Goal: Find contact information: Find contact information

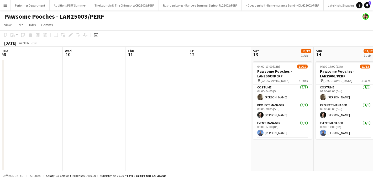
scroll to position [0, 119]
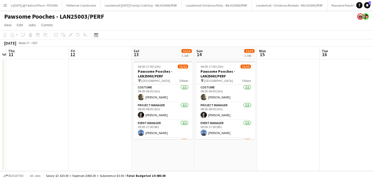
click at [6, 1] on button "Menu" at bounding box center [5, 5] width 10 height 10
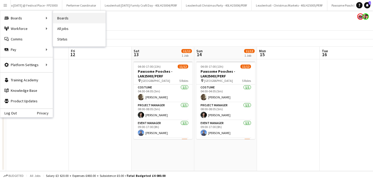
click at [68, 18] on link "Boards" at bounding box center [79, 18] width 52 height 10
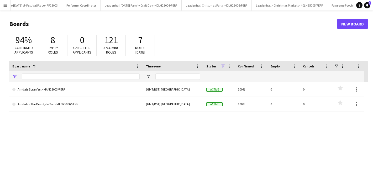
type input "****"
drag, startPoint x: 32, startPoint y: 76, endPoint x: 13, endPoint y: 76, distance: 19.1
click at [13, 76] on div "****" at bounding box center [75, 76] width 133 height 10
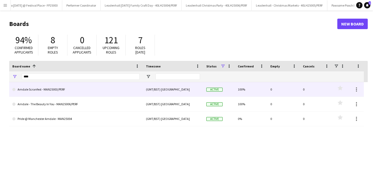
click at [49, 89] on link "Arndale Scranfest - MAN25003/PERF" at bounding box center [75, 89] width 127 height 15
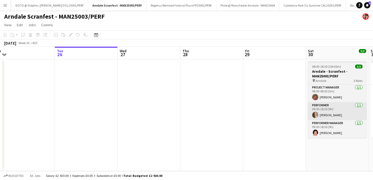
scroll to position [0, 116]
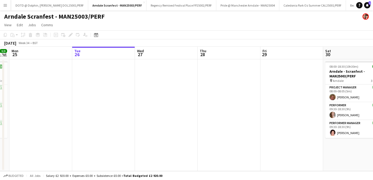
click at [6, 7] on app-icon "Menu" at bounding box center [5, 5] width 4 height 4
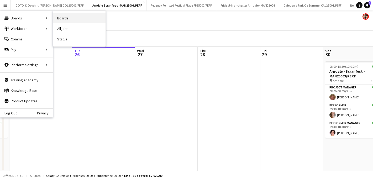
click at [62, 17] on link "Boards" at bounding box center [79, 18] width 52 height 10
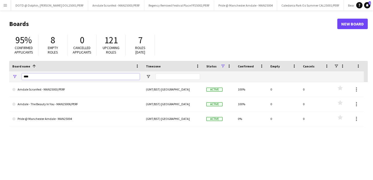
drag, startPoint x: 39, startPoint y: 79, endPoint x: 13, endPoint y: 73, distance: 27.4
click at [13, 73] on div "****" at bounding box center [75, 76] width 133 height 10
type input "**********"
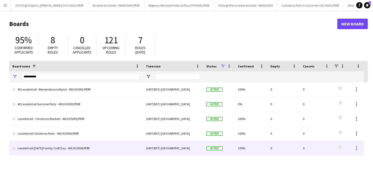
click at [34, 149] on link "Leadenhall [DATE] Family Craft Day - 40LH25004/PERF" at bounding box center [75, 148] width 127 height 15
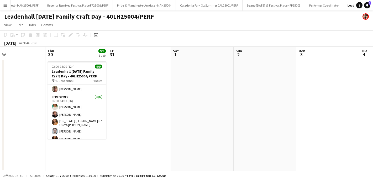
scroll to position [56, 0]
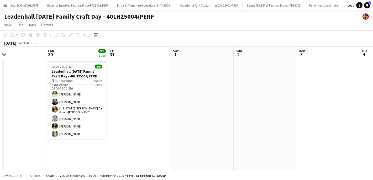
click at [5, 6] on app-icon "Menu" at bounding box center [5, 5] width 4 height 4
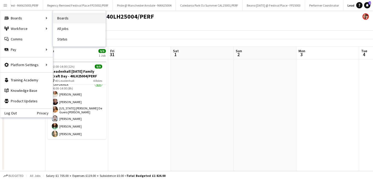
click at [65, 18] on link "Boards" at bounding box center [79, 18] width 52 height 10
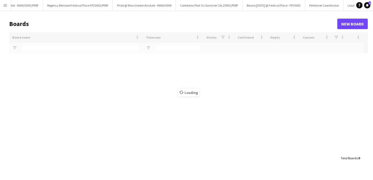
type input "**********"
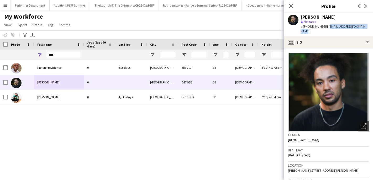
scroll to position [22, 0]
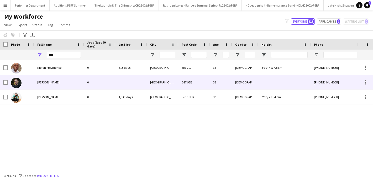
click at [45, 84] on span "[PERSON_NAME]" at bounding box center [48, 82] width 22 height 4
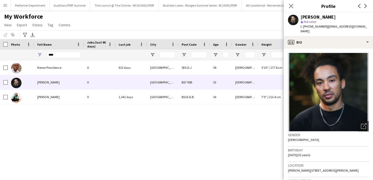
click at [75, 136] on div "Kieron Providence 0 613 days London SE6 2LJ 38 Male 5'10" / 177.8 cm +440784509…" at bounding box center [178, 115] width 357 height 110
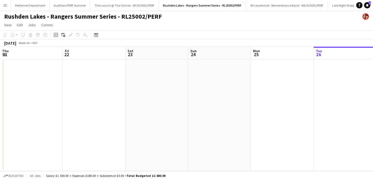
click at [7, 8] on button "Menu" at bounding box center [5, 5] width 10 height 10
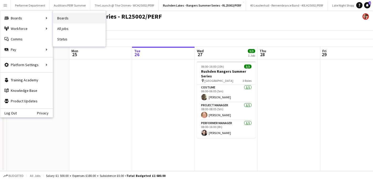
click at [65, 18] on link "Boards" at bounding box center [79, 18] width 52 height 10
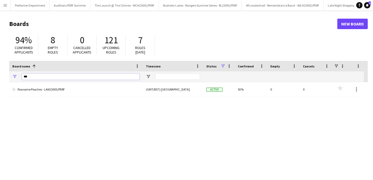
drag, startPoint x: 33, startPoint y: 75, endPoint x: 12, endPoint y: 72, distance: 21.2
click at [12, 72] on div "***" at bounding box center [75, 76] width 133 height 10
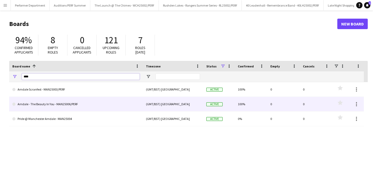
type input "****"
click at [31, 101] on link "Arndale - The Beauty In You - MAN25006/PERF" at bounding box center [75, 104] width 127 height 15
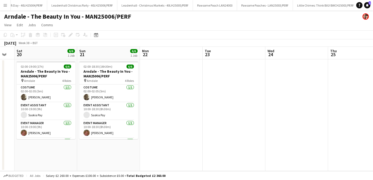
scroll to position [0, 107]
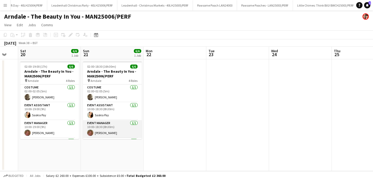
click at [95, 129] on app-card-role "Event Manager [DATE] 10:00-18:30 (8h30m) [PERSON_NAME]" at bounding box center [112, 129] width 59 height 18
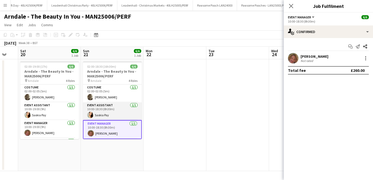
click at [109, 112] on app-card-role "Event Assistant [DATE] 10:00-18:30 (8h30m) Saskia Pay" at bounding box center [112, 111] width 59 height 18
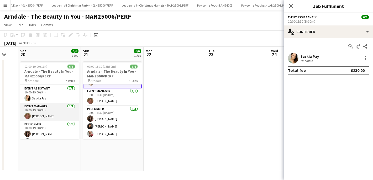
scroll to position [32, 0]
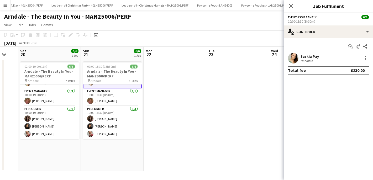
click at [4, 6] on app-icon "Menu" at bounding box center [5, 5] width 4 height 4
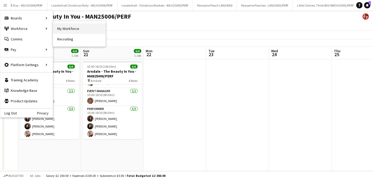
click at [72, 28] on link "My Workforce" at bounding box center [79, 28] width 52 height 10
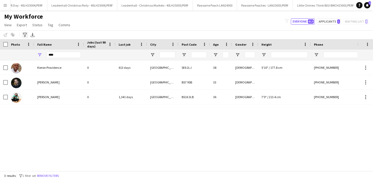
click at [26, 34] on icon "Advanced filters" at bounding box center [25, 35] width 4 height 4
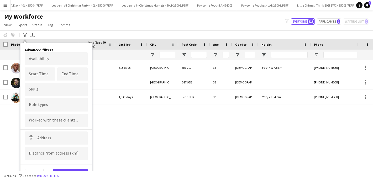
click at [81, 35] on div "Notify workforce Add to tag Select at least one crew to tag him or her. Advance…" at bounding box center [186, 34] width 373 height 9
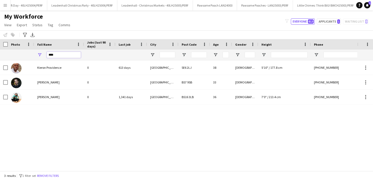
drag, startPoint x: 68, startPoint y: 57, endPoint x: 39, endPoint y: 55, distance: 28.7
click at [39, 55] on div "****" at bounding box center [59, 55] width 50 height 10
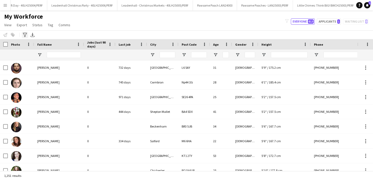
click at [26, 34] on icon at bounding box center [25, 35] width 4 height 4
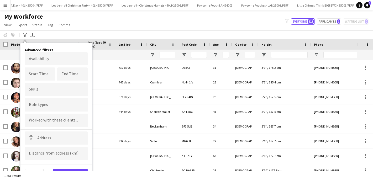
scroll to position [3, 0]
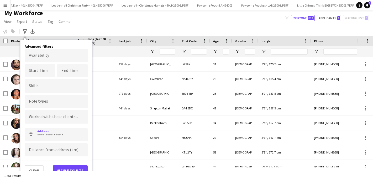
click at [47, 136] on input at bounding box center [56, 134] width 63 height 13
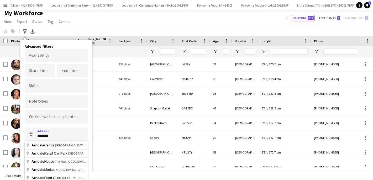
type input "**********"
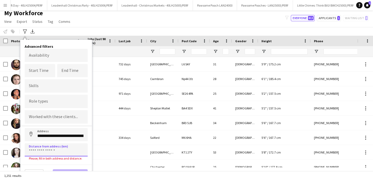
click at [52, 147] on input at bounding box center [56, 149] width 63 height 13
type input "*****"
click at [74, 169] on button "View results" at bounding box center [70, 170] width 35 height 10
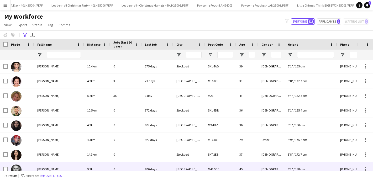
scroll to position [0, 0]
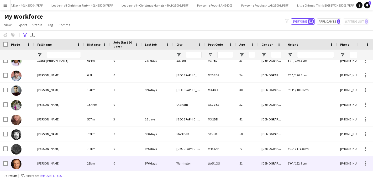
click at [47, 161] on span "[PERSON_NAME]" at bounding box center [48, 163] width 22 height 4
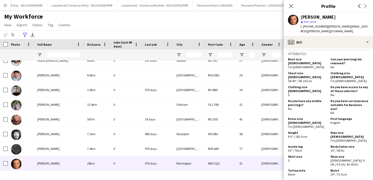
scroll to position [345, 0]
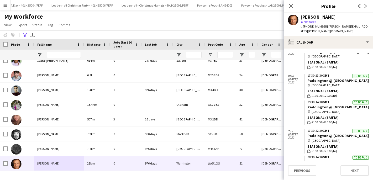
scroll to position [110, 0]
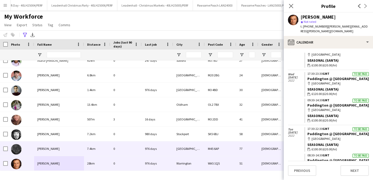
click at [49, 149] on span "[PERSON_NAME]" at bounding box center [48, 149] width 22 height 4
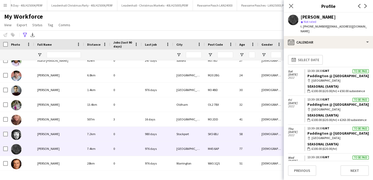
click at [50, 133] on span "[PERSON_NAME]" at bounding box center [48, 134] width 22 height 4
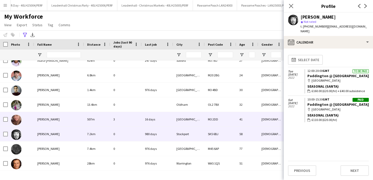
click at [50, 119] on span "[PERSON_NAME]" at bounding box center [48, 119] width 22 height 4
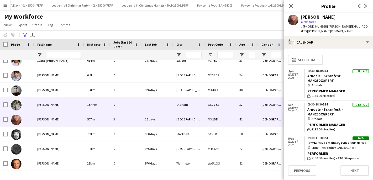
click at [51, 103] on span "[PERSON_NAME]" at bounding box center [48, 105] width 22 height 4
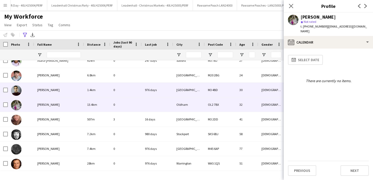
click at [51, 92] on span "[PERSON_NAME]" at bounding box center [48, 90] width 22 height 4
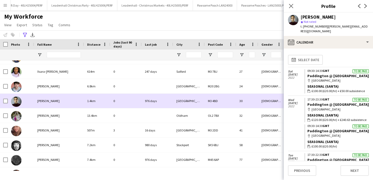
scroll to position [951, 0]
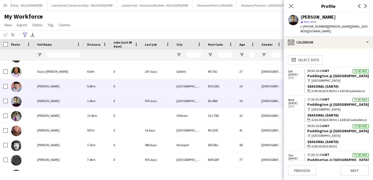
click at [49, 87] on span "[PERSON_NAME]" at bounding box center [48, 86] width 22 height 4
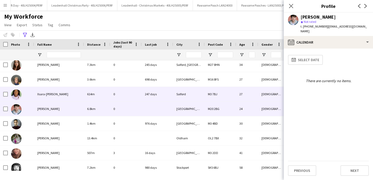
click at [50, 95] on span "Xsara-[PERSON_NAME]" at bounding box center [52, 94] width 31 height 4
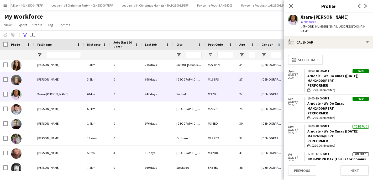
click at [52, 78] on span "[PERSON_NAME]" at bounding box center [48, 79] width 22 height 4
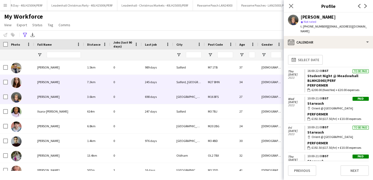
click at [45, 82] on span "[PERSON_NAME]" at bounding box center [48, 82] width 22 height 4
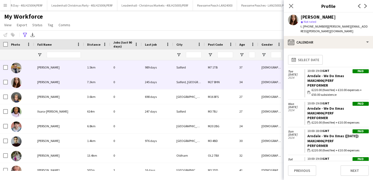
click at [55, 67] on div "[PERSON_NAME]" at bounding box center [59, 67] width 50 height 14
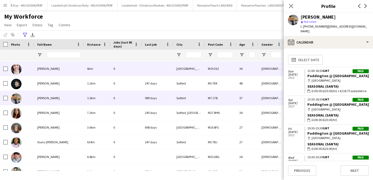
scroll to position [873, 0]
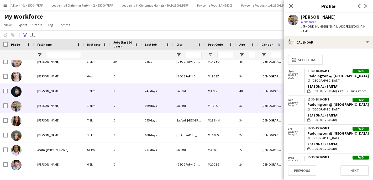
click at [47, 93] on div "[PERSON_NAME]" at bounding box center [59, 91] width 50 height 14
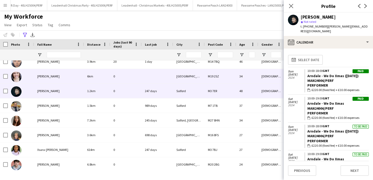
click at [43, 77] on span "[PERSON_NAME]" at bounding box center [48, 76] width 22 height 4
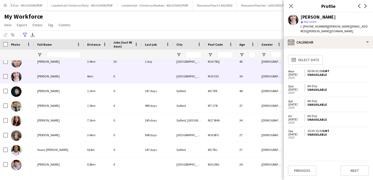
click at [46, 63] on span "[PERSON_NAME]" at bounding box center [48, 62] width 22 height 4
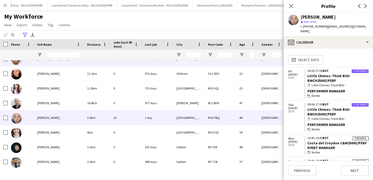
scroll to position [815, 0]
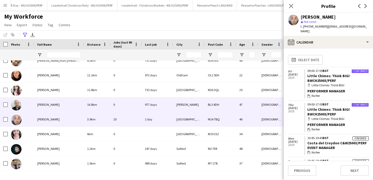
click at [44, 105] on span "[PERSON_NAME]" at bounding box center [48, 105] width 22 height 4
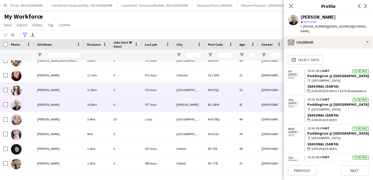
click at [46, 94] on div "[PERSON_NAME]" at bounding box center [59, 90] width 50 height 14
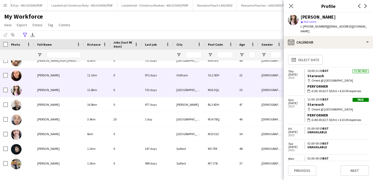
click at [57, 74] on div "[PERSON_NAME]" at bounding box center [59, 75] width 50 height 14
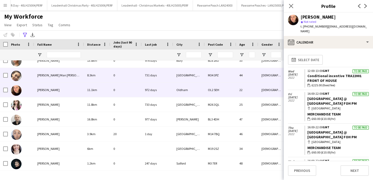
scroll to position [799, 0]
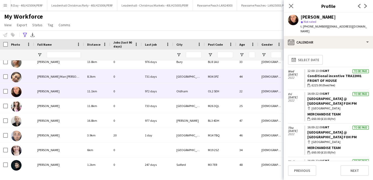
click at [54, 74] on div "[PERSON_NAME] Man [PERSON_NAME]" at bounding box center [59, 76] width 50 height 14
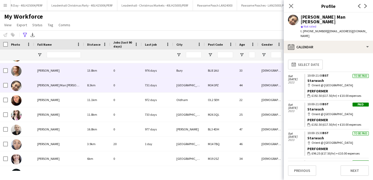
scroll to position [787, 0]
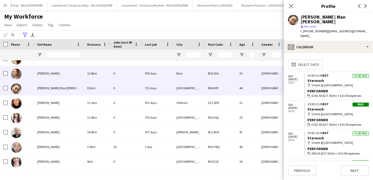
click at [51, 75] on span "[PERSON_NAME]" at bounding box center [48, 73] width 22 height 4
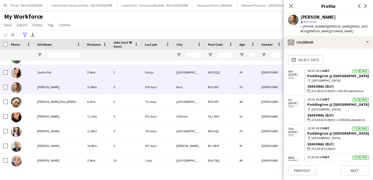
scroll to position [773, 0]
click at [51, 75] on div "Saskia Pay" at bounding box center [59, 73] width 50 height 14
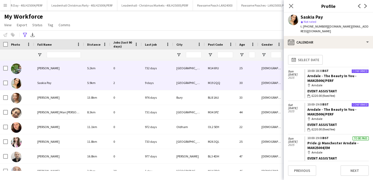
scroll to position [755, 0]
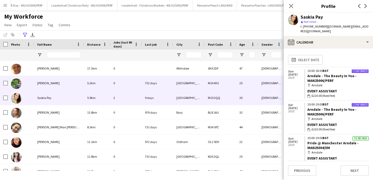
click at [50, 84] on span "[PERSON_NAME]" at bounding box center [48, 83] width 22 height 4
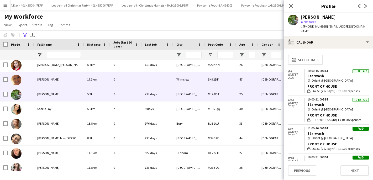
click at [50, 80] on span "[PERSON_NAME]" at bounding box center [48, 79] width 22 height 4
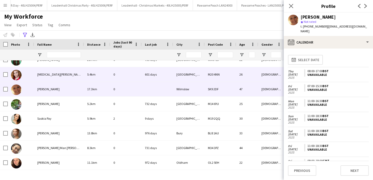
click at [50, 74] on span "[MEDICAL_DATA][PERSON_NAME]" at bounding box center [59, 74] width 45 height 4
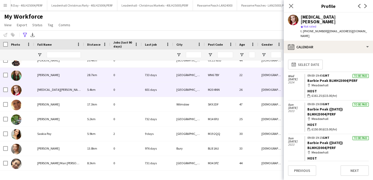
click at [49, 73] on div "[PERSON_NAME]" at bounding box center [59, 75] width 50 height 14
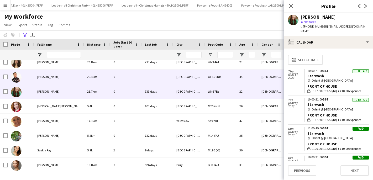
click at [49, 76] on span "[PERSON_NAME]" at bounding box center [48, 77] width 22 height 4
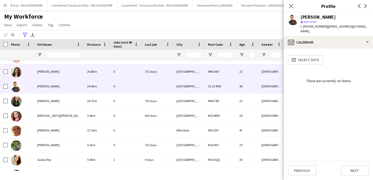
click at [49, 75] on div "[PERSON_NAME]" at bounding box center [59, 71] width 50 height 14
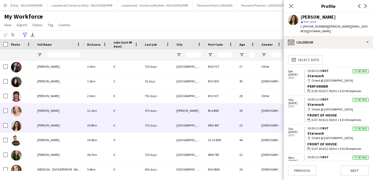
click at [51, 111] on span "[PERSON_NAME]" at bounding box center [48, 111] width 22 height 4
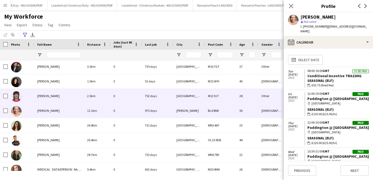
click at [55, 96] on span "[PERSON_NAME]" at bounding box center [48, 96] width 22 height 4
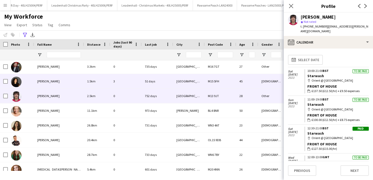
click at [54, 82] on span "[PERSON_NAME]" at bounding box center [48, 81] width 22 height 4
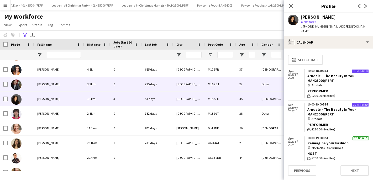
click at [42, 83] on span "[PERSON_NAME]" at bounding box center [48, 84] width 22 height 4
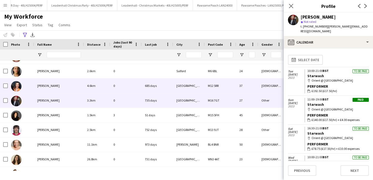
click at [44, 83] on div "[PERSON_NAME]" at bounding box center [59, 85] width 50 height 14
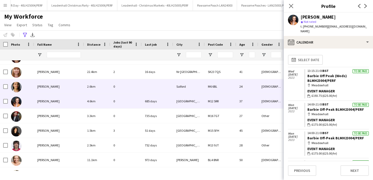
click at [58, 88] on div "[PERSON_NAME]" at bounding box center [59, 86] width 50 height 14
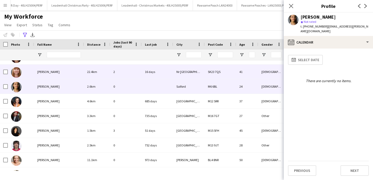
click at [53, 72] on div "[PERSON_NAME]" at bounding box center [59, 72] width 50 height 14
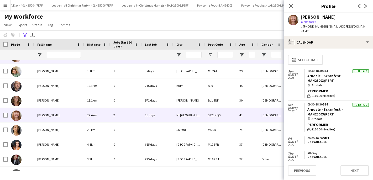
scroll to position [518, 0]
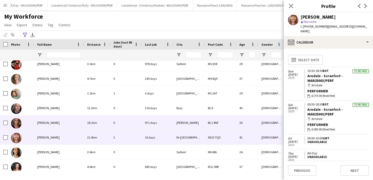
click at [45, 126] on div "[PERSON_NAME]" at bounding box center [59, 122] width 50 height 14
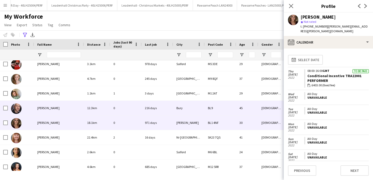
click at [46, 112] on div "[PERSON_NAME]" at bounding box center [59, 108] width 50 height 14
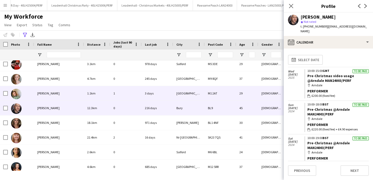
click at [46, 92] on span "[PERSON_NAME]" at bounding box center [48, 93] width 22 height 4
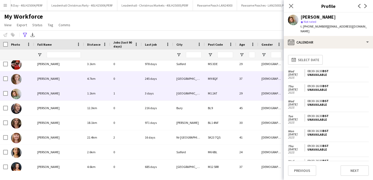
click at [47, 80] on span "[PERSON_NAME]" at bounding box center [48, 79] width 22 height 4
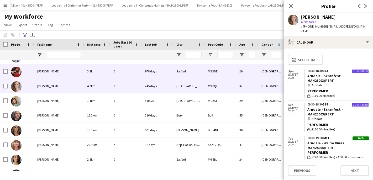
scroll to position [507, 0]
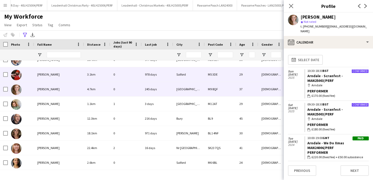
click at [46, 74] on span "[PERSON_NAME]" at bounding box center [48, 74] width 22 height 4
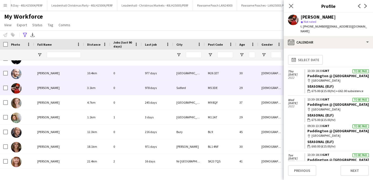
scroll to position [493, 0]
click at [39, 74] on span "[PERSON_NAME]" at bounding box center [48, 74] width 22 height 4
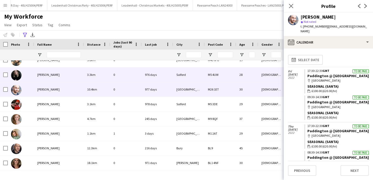
scroll to position [478, 0]
click at [43, 73] on span "[PERSON_NAME]" at bounding box center [48, 75] width 22 height 4
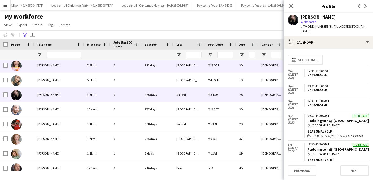
scroll to position [455, 0]
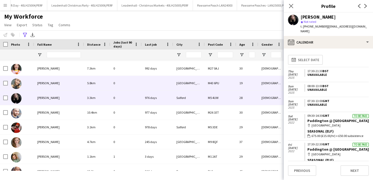
click at [46, 81] on div "[PERSON_NAME]" at bounding box center [59, 83] width 50 height 14
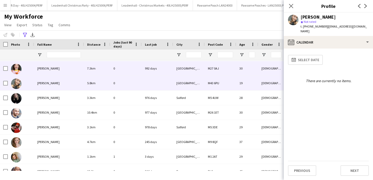
click at [46, 69] on span "[PERSON_NAME]" at bounding box center [48, 68] width 22 height 4
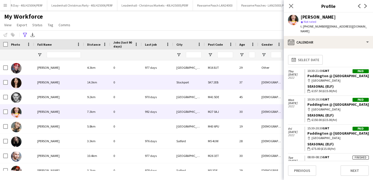
scroll to position [411, 0]
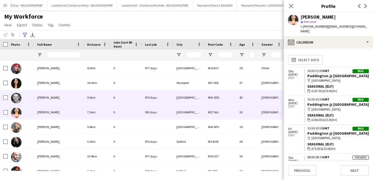
click at [34, 98] on div "[PERSON_NAME]" at bounding box center [59, 97] width 50 height 14
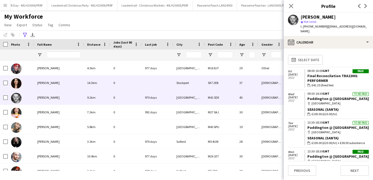
click at [42, 85] on div "[PERSON_NAME]" at bounding box center [59, 83] width 50 height 14
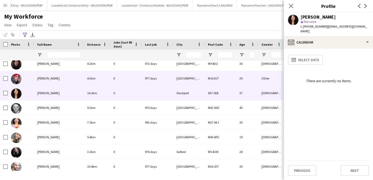
click at [45, 82] on div "[PERSON_NAME]" at bounding box center [59, 78] width 50 height 14
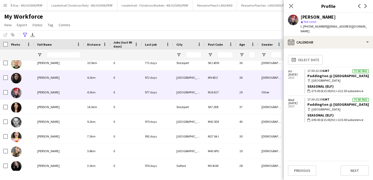
click at [46, 75] on div "[PERSON_NAME]" at bounding box center [59, 77] width 50 height 14
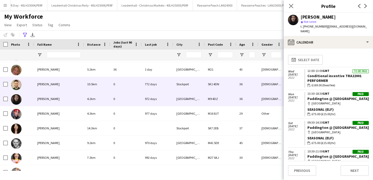
click at [46, 84] on span "[PERSON_NAME]" at bounding box center [48, 84] width 22 height 4
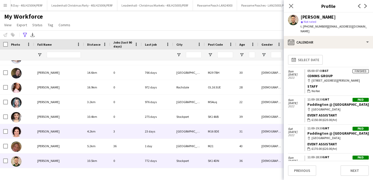
click at [48, 134] on div "[PERSON_NAME]" at bounding box center [59, 131] width 50 height 14
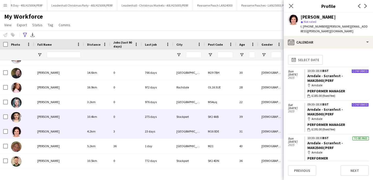
click at [50, 118] on span "[PERSON_NAME]" at bounding box center [48, 117] width 22 height 4
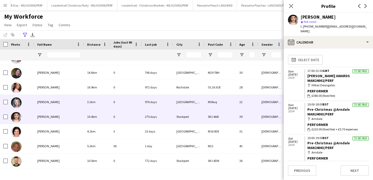
click at [51, 102] on span "[PERSON_NAME]" at bounding box center [48, 102] width 22 height 4
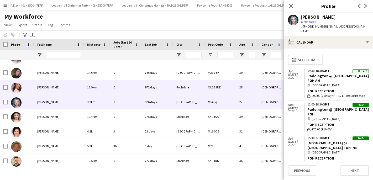
click at [50, 82] on div "[PERSON_NAME]" at bounding box center [59, 87] width 50 height 14
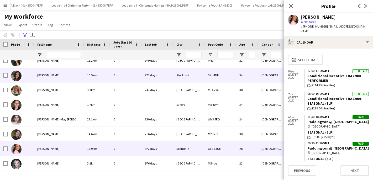
scroll to position [218, 0]
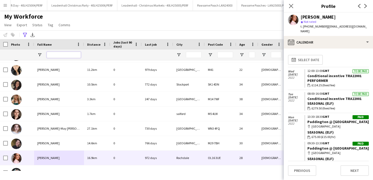
click at [51, 54] on input "Full Name Filter Input" at bounding box center [64, 55] width 34 height 6
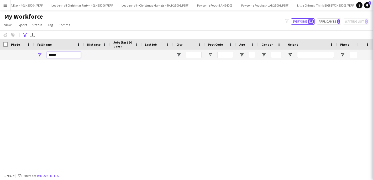
scroll to position [0, 0]
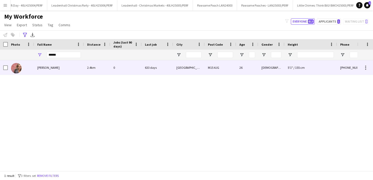
click at [52, 70] on span "[PERSON_NAME]" at bounding box center [48, 68] width 22 height 4
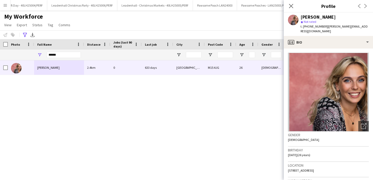
drag, startPoint x: 325, startPoint y: 27, endPoint x: 378, endPoint y: 27, distance: 52.7
click at [372, 27] on html "Menu Boards Boards Boards All jobs Status Workforce Workforce My Workforce Recr…" at bounding box center [186, 90] width 373 height 180
click at [362, 27] on span "| [PERSON_NAME][EMAIL_ADDRESS][DOMAIN_NAME]" at bounding box center [333, 28] width 67 height 9
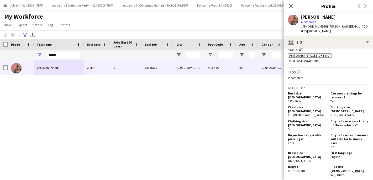
scroll to position [348, 0]
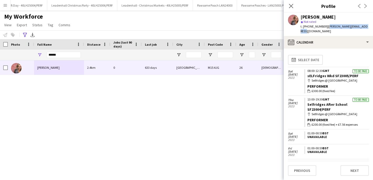
drag, startPoint x: 325, startPoint y: 27, endPoint x: 365, endPoint y: 28, distance: 39.3
click at [365, 28] on div "[PERSON_NAME] star Not rated t. [PHONE_NUMBER] | [PERSON_NAME][EMAIL_ADDRESS][D…" at bounding box center [328, 24] width 89 height 23
copy span "[PERSON_NAME][EMAIL_ADDRESS][DOMAIN_NAME]"
click at [58, 58] on div "******" at bounding box center [64, 55] width 34 height 10
drag, startPoint x: 64, startPoint y: 52, endPoint x: 2, endPoint y: 52, distance: 61.9
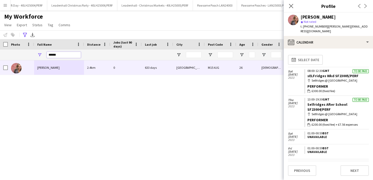
click at [2, 52] on div "******" at bounding box center [254, 55] width 509 height 10
drag, startPoint x: 65, startPoint y: 56, endPoint x: 26, endPoint y: 52, distance: 38.5
click at [26, 52] on div "******" at bounding box center [254, 55] width 509 height 10
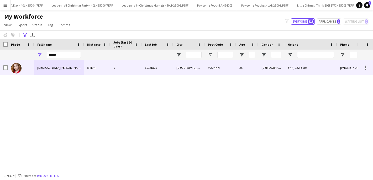
click at [48, 69] on span "[MEDICAL_DATA][PERSON_NAME]" at bounding box center [59, 68] width 45 height 4
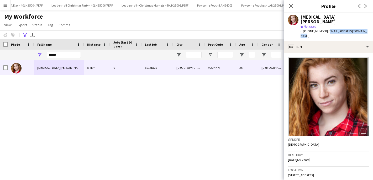
drag, startPoint x: 327, startPoint y: 28, endPoint x: 367, endPoint y: 28, distance: 40.7
click at [367, 28] on div "[MEDICAL_DATA][PERSON_NAME] star Not rated t. [PHONE_NUMBER] | [EMAIL_ADDRESS][…" at bounding box center [328, 27] width 89 height 28
copy span "[EMAIL_ADDRESS][DOMAIN_NAME]"
drag, startPoint x: 61, startPoint y: 53, endPoint x: 45, endPoint y: 53, distance: 15.7
click at [45, 53] on div "******" at bounding box center [59, 55] width 50 height 10
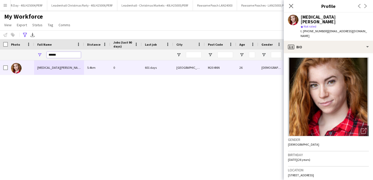
type input "*"
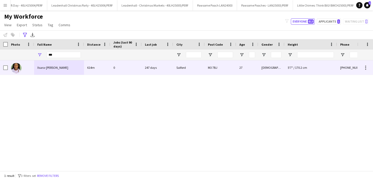
click at [53, 68] on span "Xsara-[PERSON_NAME]" at bounding box center [52, 68] width 31 height 4
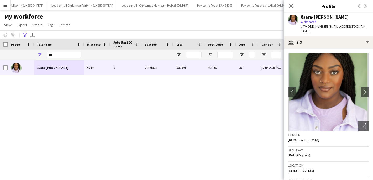
drag, startPoint x: 325, startPoint y: 27, endPoint x: 378, endPoint y: 27, distance: 52.7
click at [372, 27] on html "Menu Boards Boards Boards All jobs Status Workforce Workforce My Workforce Recr…" at bounding box center [186, 90] width 373 height 180
click at [357, 24] on span "| [EMAIL_ADDRESS][DOMAIN_NAME]" at bounding box center [333, 28] width 66 height 9
drag, startPoint x: 363, startPoint y: 27, endPoint x: 325, endPoint y: 24, distance: 37.9
click at [325, 24] on div "Xsara-[PERSON_NAME] star Not rated t. [PHONE_NUMBER] | [EMAIL_ADDRESS][DOMAIN_N…" at bounding box center [334, 24] width 68 height 19
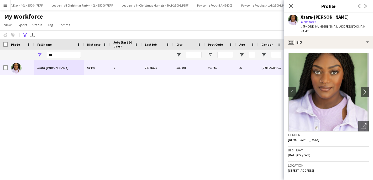
click at [325, 29] on div "t. [PHONE_NUMBER] | [EMAIL_ADDRESS][DOMAIN_NAME]" at bounding box center [334, 28] width 68 height 9
drag, startPoint x: 326, startPoint y: 27, endPoint x: 367, endPoint y: 27, distance: 41.4
click at [367, 27] on div "Xsara-[PERSON_NAME] star Not rated t. [PHONE_NUMBER] | [EMAIL_ADDRESS][DOMAIN_N…" at bounding box center [328, 24] width 89 height 23
click at [65, 54] on input "***" at bounding box center [64, 55] width 34 height 6
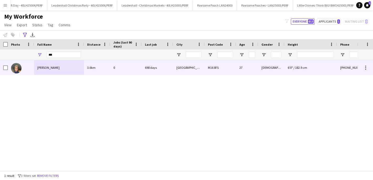
click at [59, 67] on div "[PERSON_NAME]" at bounding box center [59, 67] width 50 height 14
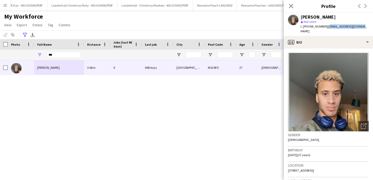
drag, startPoint x: 327, startPoint y: 28, endPoint x: 369, endPoint y: 27, distance: 42.0
click at [369, 27] on app-profile-header "[PERSON_NAME] star Not rated t. [PHONE_NUMBER] | [EMAIL_ADDRESS][DOMAIN_NAME]" at bounding box center [328, 24] width 89 height 23
copy span "[EMAIL_ADDRESS][DOMAIN_NAME]"
drag, startPoint x: 60, startPoint y: 53, endPoint x: 25, endPoint y: 53, distance: 34.9
click at [25, 53] on div "***" at bounding box center [254, 55] width 509 height 10
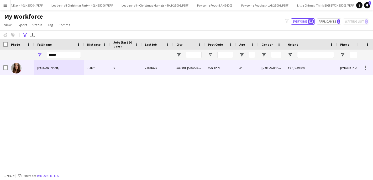
click at [47, 70] on span "[PERSON_NAME]" at bounding box center [48, 68] width 22 height 4
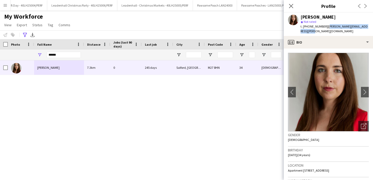
drag, startPoint x: 325, startPoint y: 27, endPoint x: 333, endPoint y: 32, distance: 9.5
click at [334, 33] on div "t. [PHONE_NUMBER] | [PERSON_NAME][EMAIL_ADDRESS][PERSON_NAME][DOMAIN_NAME]" at bounding box center [334, 28] width 68 height 9
copy span "[PERSON_NAME][EMAIL_ADDRESS][PERSON_NAME][DOMAIN_NAME]"
drag, startPoint x: 67, startPoint y: 53, endPoint x: 36, endPoint y: 52, distance: 31.5
click at [36, 52] on div "******" at bounding box center [59, 55] width 50 height 10
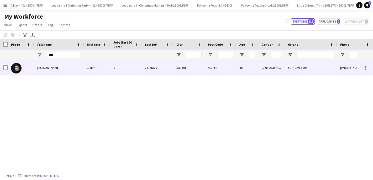
click at [47, 69] on span "[PERSON_NAME]" at bounding box center [48, 68] width 22 height 4
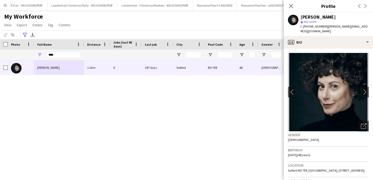
click at [328, 26] on span "| [PERSON_NAME][EMAIL_ADDRESS][DOMAIN_NAME]" at bounding box center [333, 28] width 67 height 9
drag, startPoint x: 327, startPoint y: 27, endPoint x: 370, endPoint y: 27, distance: 43.0
click at [370, 27] on app-profile-header "[PERSON_NAME] star Not rated t. [PHONE_NUMBER] | [PERSON_NAME][EMAIL_ADDRESS][D…" at bounding box center [328, 24] width 89 height 23
copy span "[PERSON_NAME][EMAIL_ADDRESS][DOMAIN_NAME]"
click at [63, 49] on div "Full Name" at bounding box center [59, 44] width 44 height 10
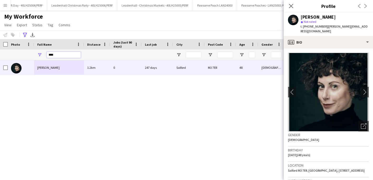
drag, startPoint x: 63, startPoint y: 55, endPoint x: 14, endPoint y: 52, distance: 49.1
click at [14, 52] on div "****" at bounding box center [254, 55] width 509 height 10
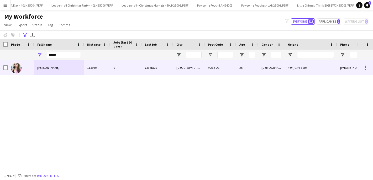
click at [44, 68] on span "[PERSON_NAME]" at bounding box center [48, 68] width 22 height 4
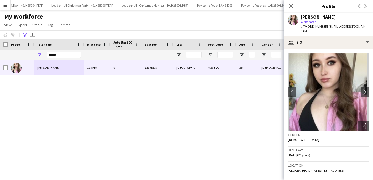
drag, startPoint x: 325, startPoint y: 28, endPoint x: 375, endPoint y: 26, distance: 50.1
click at [372, 26] on html "Menu Boards Boards Boards All jobs Status Workforce Workforce My Workforce Recr…" at bounding box center [186, 90] width 373 height 180
drag, startPoint x: 326, startPoint y: 27, endPoint x: 350, endPoint y: 26, distance: 24.1
click at [350, 26] on span "| [EMAIL_ADDRESS][DOMAIN_NAME]" at bounding box center [333, 28] width 66 height 9
click at [363, 26] on span "| [EMAIL_ADDRESS][DOMAIN_NAME]" at bounding box center [333, 28] width 66 height 9
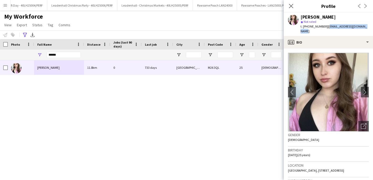
drag, startPoint x: 364, startPoint y: 26, endPoint x: 325, endPoint y: 24, distance: 38.6
click at [325, 24] on span "| [EMAIL_ADDRESS][DOMAIN_NAME]" at bounding box center [333, 28] width 66 height 9
copy span "[EMAIL_ADDRESS][DOMAIN_NAME]"
drag, startPoint x: 61, startPoint y: 56, endPoint x: 17, endPoint y: 52, distance: 44.5
click at [17, 52] on div "******" at bounding box center [254, 55] width 509 height 10
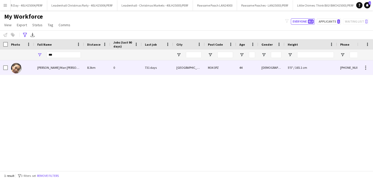
click at [42, 67] on span "[PERSON_NAME] Man [PERSON_NAME]" at bounding box center [63, 68] width 52 height 4
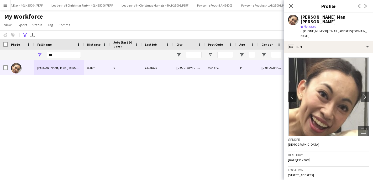
drag, startPoint x: 325, startPoint y: 27, endPoint x: 373, endPoint y: 28, distance: 48.0
click at [372, 28] on html "Menu Boards Boards Boards All jobs Status Workforce Workforce My Workforce Recr…" at bounding box center [186, 90] width 373 height 180
click at [365, 29] on span "| [EMAIL_ADDRESS][DOMAIN_NAME]" at bounding box center [333, 33] width 66 height 9
drag, startPoint x: 366, startPoint y: 27, endPoint x: 325, endPoint y: 27, distance: 40.4
click at [325, 29] on span "| [EMAIL_ADDRESS][DOMAIN_NAME]" at bounding box center [333, 33] width 66 height 9
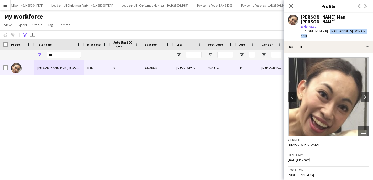
copy span "[EMAIL_ADDRESS][DOMAIN_NAME]"
drag, startPoint x: 55, startPoint y: 54, endPoint x: 32, endPoint y: 53, distance: 22.8
click at [32, 53] on div "***" at bounding box center [254, 55] width 509 height 10
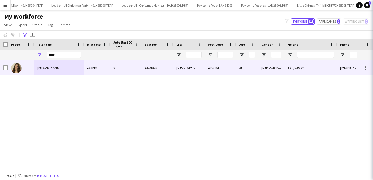
click at [55, 66] on span "[PERSON_NAME]" at bounding box center [48, 68] width 22 height 4
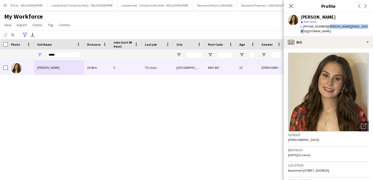
drag, startPoint x: 325, startPoint y: 27, endPoint x: 365, endPoint y: 26, distance: 39.9
click at [365, 26] on div "[PERSON_NAME] star Not rated t. [PHONE_NUMBER] | [PERSON_NAME][EMAIL_ADDRESS][D…" at bounding box center [328, 24] width 89 height 23
copy span "[PERSON_NAME][EMAIL_ADDRESS][DOMAIN_NAME]"
drag, startPoint x: 62, startPoint y: 53, endPoint x: 44, endPoint y: 53, distance: 18.1
click at [44, 53] on div "*****" at bounding box center [59, 55] width 50 height 10
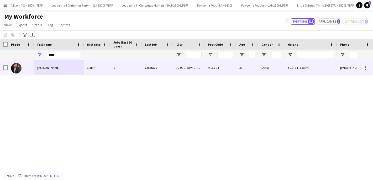
click at [44, 68] on span "[PERSON_NAME]" at bounding box center [48, 68] width 22 height 4
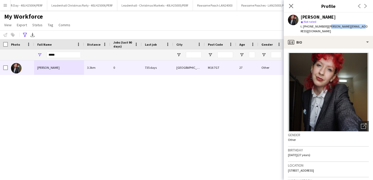
drag, startPoint x: 325, startPoint y: 27, endPoint x: 361, endPoint y: 27, distance: 35.1
click at [361, 27] on app-profile-header "[PERSON_NAME] star Not rated t. [PHONE_NUMBER] | [PERSON_NAME][EMAIL_ADDRESS][D…" at bounding box center [328, 24] width 89 height 23
drag, startPoint x: 354, startPoint y: 27, endPoint x: 325, endPoint y: 25, distance: 29.2
click at [325, 25] on div "[PERSON_NAME] star Not rated t. [PHONE_NUMBER] | [PERSON_NAME][EMAIL_ADDRESS][D…" at bounding box center [328, 24] width 89 height 23
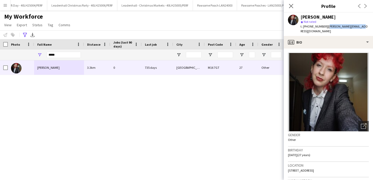
copy span "[PERSON_NAME][EMAIL_ADDRESS][DOMAIN_NAME]"
drag, startPoint x: 64, startPoint y: 53, endPoint x: 33, endPoint y: 53, distance: 30.7
click at [33, 53] on div "*****" at bounding box center [254, 55] width 509 height 10
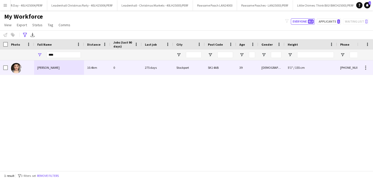
click at [56, 67] on span "[PERSON_NAME]" at bounding box center [48, 68] width 22 height 4
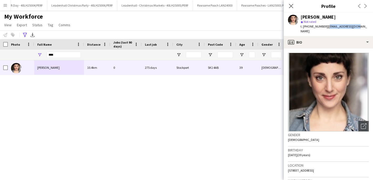
drag, startPoint x: 327, startPoint y: 27, endPoint x: 357, endPoint y: 27, distance: 30.2
click at [357, 27] on div "[PERSON_NAME] star Not rated t. [PHONE_NUMBER] | [EMAIL_ADDRESS][DOMAIN_NAME]" at bounding box center [328, 24] width 89 height 23
copy span "[EMAIL_ADDRESS][DOMAIN_NAME]"
drag, startPoint x: 59, startPoint y: 54, endPoint x: 33, endPoint y: 53, distance: 25.7
click at [33, 53] on div "****" at bounding box center [254, 55] width 509 height 10
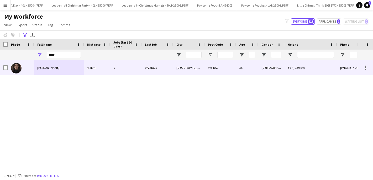
click at [49, 65] on div "[PERSON_NAME]" at bounding box center [59, 67] width 50 height 14
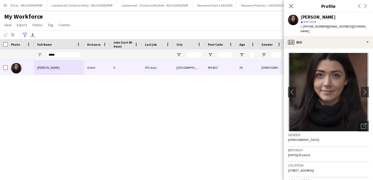
drag, startPoint x: 325, startPoint y: 26, endPoint x: 370, endPoint y: 27, distance: 44.6
click at [370, 27] on div "[PERSON_NAME] star Not rated t. [PHONE_NUMBER] | [EMAIL_ADDRESS][DOMAIN_NAME]" at bounding box center [328, 24] width 89 height 23
drag, startPoint x: 64, startPoint y: 54, endPoint x: 26, endPoint y: 53, distance: 38.6
click at [26, 53] on div "*****" at bounding box center [254, 55] width 509 height 10
type input "*"
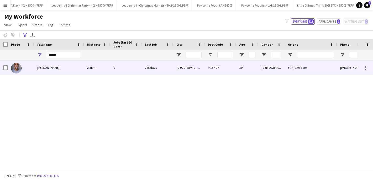
click at [49, 70] on div "[PERSON_NAME]" at bounding box center [59, 67] width 50 height 14
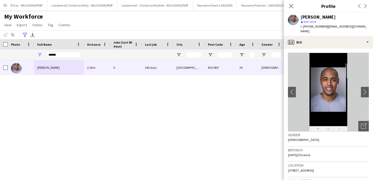
drag, startPoint x: 325, startPoint y: 26, endPoint x: 375, endPoint y: 25, distance: 50.6
click at [372, 25] on html "Menu Boards Boards Boards All jobs Status Workforce Workforce My Workforce Recr…" at bounding box center [186, 90] width 373 height 180
drag, startPoint x: 326, startPoint y: 27, endPoint x: 363, endPoint y: 26, distance: 36.7
click at [363, 26] on div "[PERSON_NAME] star Not rated t. [PHONE_NUMBER] | [EMAIL_ADDRESS][DOMAIN_NAME]" at bounding box center [328, 24] width 89 height 23
drag, startPoint x: 61, startPoint y: 55, endPoint x: 23, endPoint y: 54, distance: 38.8
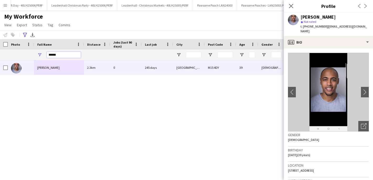
click at [23, 54] on div "******" at bounding box center [254, 55] width 509 height 10
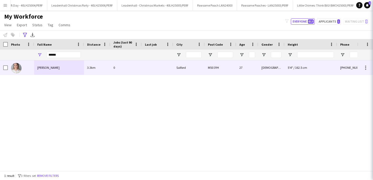
click at [50, 68] on span "[PERSON_NAME]" at bounding box center [48, 68] width 22 height 4
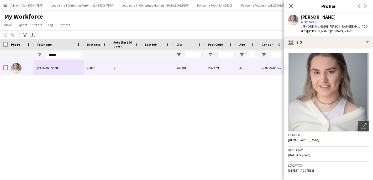
drag, startPoint x: 326, startPoint y: 26, endPoint x: 378, endPoint y: 27, distance: 52.2
click at [372, 27] on html "Menu Boards Boards Boards All jobs Status Workforce Workforce My Workforce Recr…" at bounding box center [186, 90] width 373 height 180
drag, startPoint x: 325, startPoint y: 27, endPoint x: 370, endPoint y: 26, distance: 44.1
click at [370, 26] on div "[PERSON_NAME] star Not rated t. [PHONE_NUMBER] | [PERSON_NAME][EMAIL_ADDRESS][P…" at bounding box center [328, 24] width 89 height 23
drag, startPoint x: 65, startPoint y: 54, endPoint x: 29, endPoint y: 53, distance: 36.2
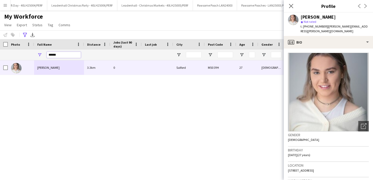
click at [29, 53] on div "******" at bounding box center [254, 55] width 509 height 10
type input "*"
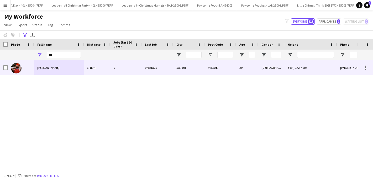
click at [49, 67] on span "[PERSON_NAME]" at bounding box center [48, 68] width 22 height 4
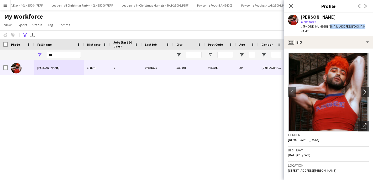
drag, startPoint x: 325, startPoint y: 26, endPoint x: 363, endPoint y: 27, distance: 37.2
click at [363, 27] on app-profile-header "[PERSON_NAME] star Not rated t. [PHONE_NUMBER] | [EMAIL_ADDRESS][DOMAIN_NAME]" at bounding box center [328, 24] width 89 height 23
drag, startPoint x: 59, startPoint y: 55, endPoint x: 26, endPoint y: 53, distance: 32.5
click at [27, 54] on div "***" at bounding box center [254, 55] width 509 height 10
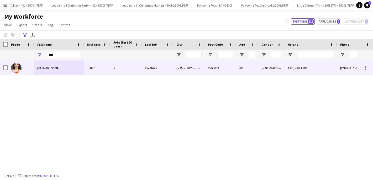
click at [51, 66] on div "[PERSON_NAME]" at bounding box center [59, 67] width 50 height 14
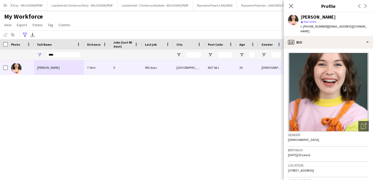
drag, startPoint x: 327, startPoint y: 27, endPoint x: 378, endPoint y: 26, distance: 51.4
click at [372, 26] on html "Menu Boards Boards Boards All jobs Status Workforce Workforce My Workforce Recr…" at bounding box center [186, 90] width 373 height 180
click at [358, 26] on span "| [EMAIL_ADDRESS][DOMAIN_NAME]" at bounding box center [333, 28] width 66 height 9
drag, startPoint x: 367, startPoint y: 27, endPoint x: 326, endPoint y: 23, distance: 41.4
click at [326, 23] on div "[PERSON_NAME] star Not rated t. [PHONE_NUMBER] | [EMAIL_ADDRESS][DOMAIN_NAME]" at bounding box center [328, 24] width 89 height 23
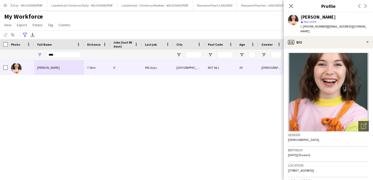
click at [326, 23] on div "star Not rated" at bounding box center [334, 21] width 68 height 5
drag, startPoint x: 326, startPoint y: 26, endPoint x: 357, endPoint y: 26, distance: 31.2
click at [357, 26] on span "| [EMAIL_ADDRESS][DOMAIN_NAME]" at bounding box center [333, 28] width 66 height 9
drag, startPoint x: 327, startPoint y: 27, endPoint x: 374, endPoint y: 28, distance: 47.5
click at [372, 28] on html "Menu Boards Boards Boards All jobs Status Workforce Workforce My Workforce Recr…" at bounding box center [186, 90] width 373 height 180
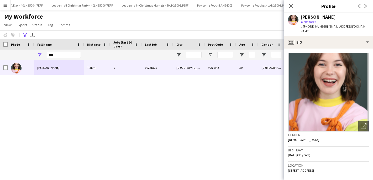
click at [361, 27] on span "| [EMAIL_ADDRESS][DOMAIN_NAME]" at bounding box center [333, 28] width 66 height 9
drag, startPoint x: 327, startPoint y: 27, endPoint x: 367, endPoint y: 24, distance: 41.0
click at [367, 24] on div "[PERSON_NAME] star Not rated t. [PHONE_NUMBER] | [EMAIL_ADDRESS][DOMAIN_NAME]" at bounding box center [328, 24] width 89 height 23
click at [359, 23] on div "star Not rated" at bounding box center [334, 21] width 68 height 5
drag, startPoint x: 327, startPoint y: 26, endPoint x: 365, endPoint y: 27, distance: 38.3
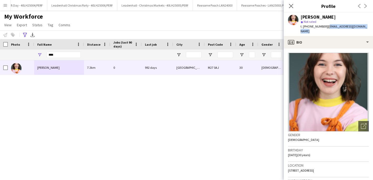
click at [365, 27] on span "| [EMAIL_ADDRESS][DOMAIN_NAME]" at bounding box center [333, 28] width 66 height 9
drag, startPoint x: 62, startPoint y: 55, endPoint x: 23, endPoint y: 53, distance: 39.6
click at [23, 53] on div "****" at bounding box center [254, 55] width 509 height 10
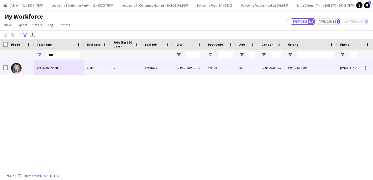
click at [55, 68] on span "[PERSON_NAME]" at bounding box center [48, 68] width 22 height 4
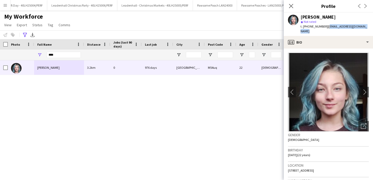
drag, startPoint x: 325, startPoint y: 26, endPoint x: 334, endPoint y: 33, distance: 10.5
click at [334, 33] on div "t. [PHONE_NUMBER] | [EMAIL_ADDRESS][DOMAIN_NAME]" at bounding box center [334, 28] width 68 height 9
drag, startPoint x: 58, startPoint y: 57, endPoint x: 14, endPoint y: 52, distance: 44.7
click at [14, 52] on div "****" at bounding box center [254, 55] width 509 height 10
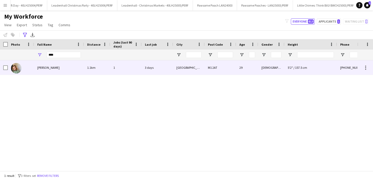
click at [54, 70] on div "[PERSON_NAME]" at bounding box center [59, 67] width 50 height 14
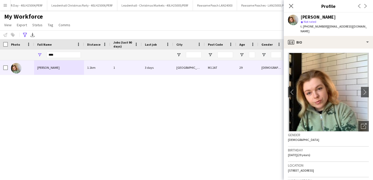
drag, startPoint x: 325, startPoint y: 26, endPoint x: 354, endPoint y: 26, distance: 29.4
click at [354, 26] on span "| [EMAIL_ADDRESS][DOMAIN_NAME]" at bounding box center [333, 28] width 66 height 9
drag, startPoint x: 325, startPoint y: 27, endPoint x: 369, endPoint y: 27, distance: 43.5
click at [369, 27] on app-profile-header "[PERSON_NAME] star Not rated t. [PHONE_NUMBER] | [EMAIL_ADDRESS][DOMAIN_NAME]" at bounding box center [328, 24] width 89 height 23
drag, startPoint x: 59, startPoint y: 56, endPoint x: 34, endPoint y: 51, distance: 25.8
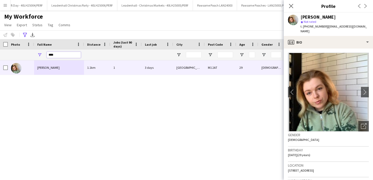
click at [34, 51] on div "****" at bounding box center [254, 55] width 509 height 10
type input "******"
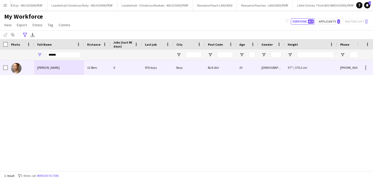
click at [50, 66] on span "[PERSON_NAME]" at bounding box center [48, 68] width 22 height 4
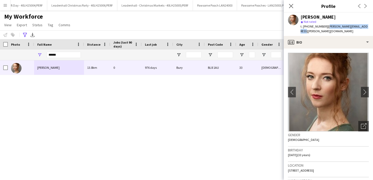
drag, startPoint x: 325, startPoint y: 26, endPoint x: 366, endPoint y: 27, distance: 40.7
click at [366, 27] on app-profile-header "[PERSON_NAME] star Not rated t. [PHONE_NUMBER] | [PERSON_NAME][EMAIL_ADDRESS][P…" at bounding box center [328, 24] width 89 height 23
click at [291, 5] on icon "Close pop-in" at bounding box center [290, 5] width 5 height 5
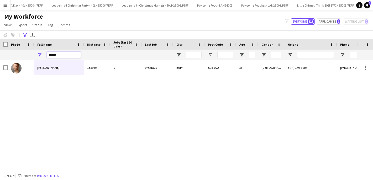
drag, startPoint x: 70, startPoint y: 55, endPoint x: 16, endPoint y: 55, distance: 54.6
click at [16, 55] on div "******" at bounding box center [254, 55] width 509 height 10
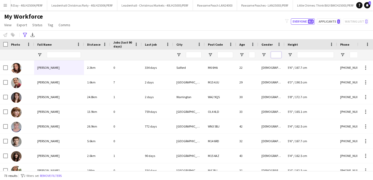
click at [275, 55] on input "Gender Filter Input" at bounding box center [276, 55] width 10 height 6
click at [265, 54] on span "Open Filter Menu" at bounding box center [263, 54] width 5 height 5
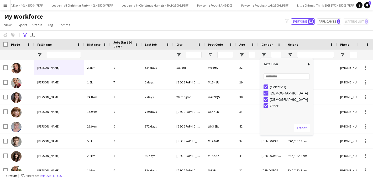
type input "**********"
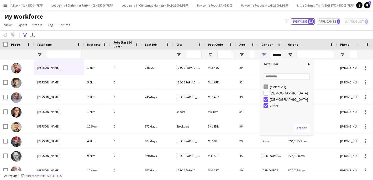
click at [256, 17] on div "My Workforce View Views Default view New view Update view Delete view Edit name…" at bounding box center [186, 22] width 373 height 18
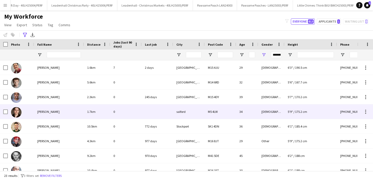
click at [47, 111] on span "[PERSON_NAME]" at bounding box center [48, 112] width 22 height 4
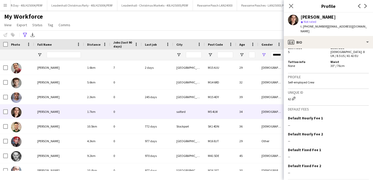
scroll to position [308, 0]
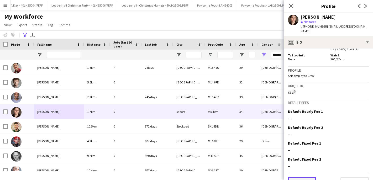
click at [299, 177] on button "Previous" at bounding box center [302, 182] width 28 height 10
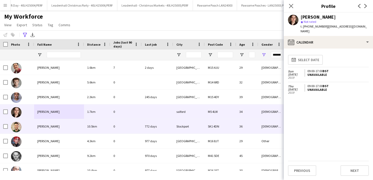
click at [43, 132] on div "[PERSON_NAME]" at bounding box center [59, 126] width 50 height 14
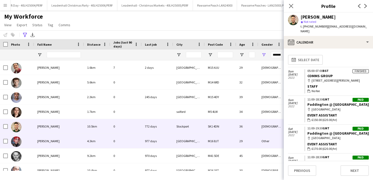
click at [53, 143] on div "[PERSON_NAME]" at bounding box center [59, 141] width 50 height 14
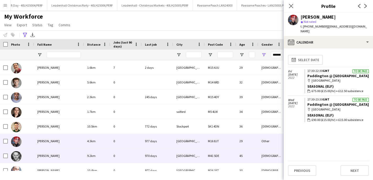
click at [51, 154] on span "[PERSON_NAME]" at bounding box center [48, 156] width 22 height 4
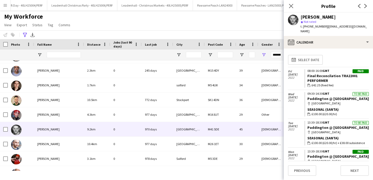
scroll to position [10, 0]
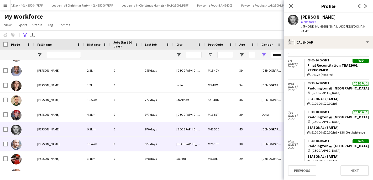
click at [60, 141] on div "[PERSON_NAME]" at bounding box center [59, 144] width 50 height 14
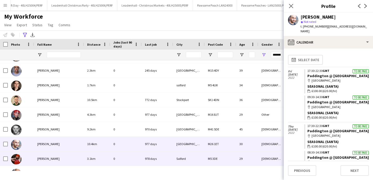
click at [50, 156] on div "[PERSON_NAME]" at bounding box center [59, 158] width 50 height 14
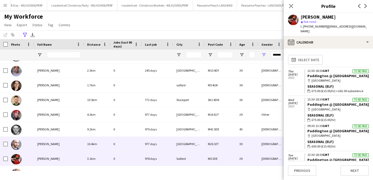
click at [52, 147] on div "[PERSON_NAME]" at bounding box center [59, 144] width 50 height 14
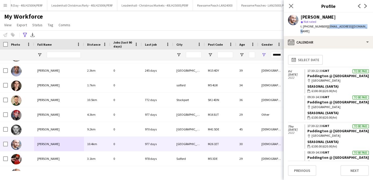
drag, startPoint x: 325, startPoint y: 26, endPoint x: 369, endPoint y: 24, distance: 44.1
click at [369, 24] on app-profile-header "[PERSON_NAME] [PERSON_NAME] Not rated t. [PHONE_NUMBER] | [EMAIL_ADDRESS][DOMAI…" at bounding box center [328, 24] width 89 height 23
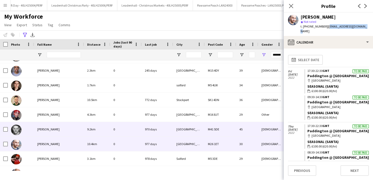
click at [49, 131] on span "[PERSON_NAME]" at bounding box center [48, 129] width 22 height 4
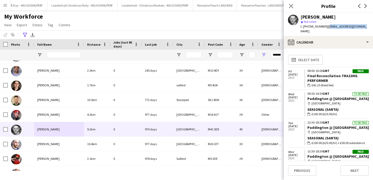
drag, startPoint x: 325, startPoint y: 27, endPoint x: 360, endPoint y: 26, distance: 35.4
click at [360, 26] on div "[PERSON_NAME] star Not rated t. [PHONE_NUMBER] | [EMAIL_ADDRESS][DOMAIN_NAME]" at bounding box center [328, 24] width 89 height 23
